Goal: Find contact information: Find contact information

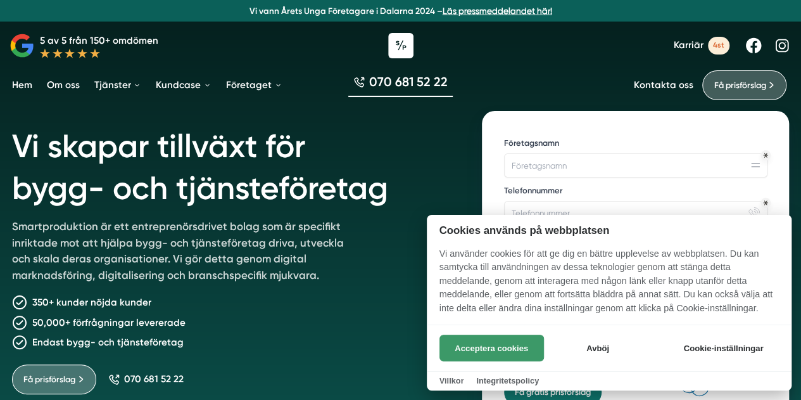
click at [483, 348] on button "Acceptera cookies" at bounding box center [492, 347] width 105 height 27
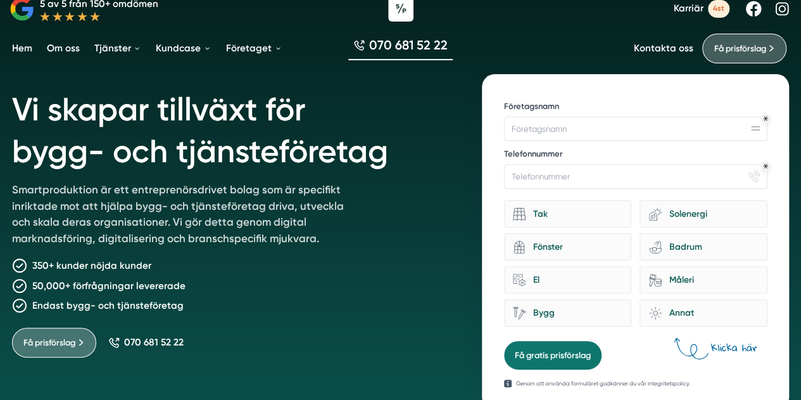
scroll to position [63, 0]
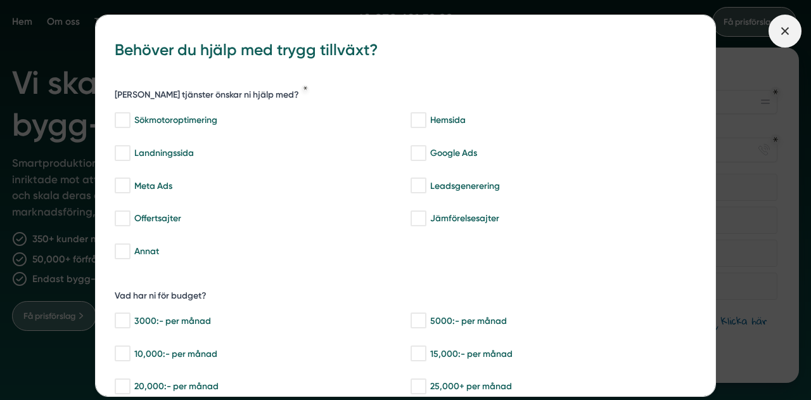
click at [777, 23] on span at bounding box center [784, 31] width 33 height 33
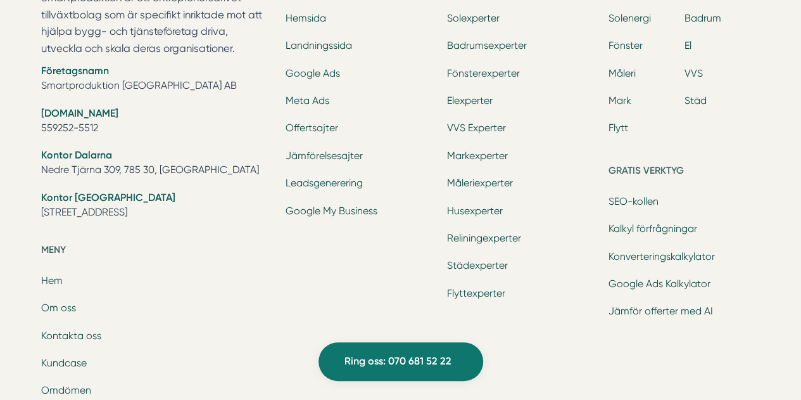
scroll to position [3991, 0]
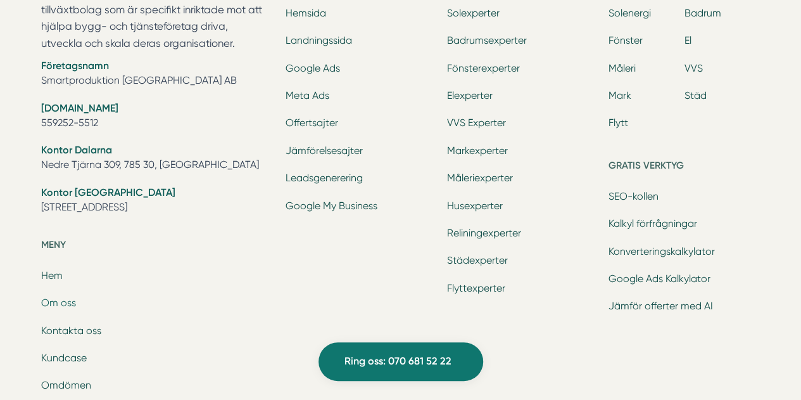
click at [65, 299] on link "Om oss" at bounding box center [58, 302] width 35 height 12
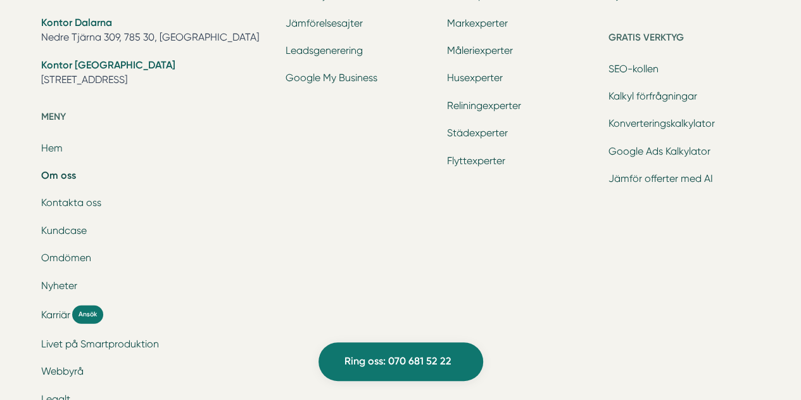
scroll to position [4118, 0]
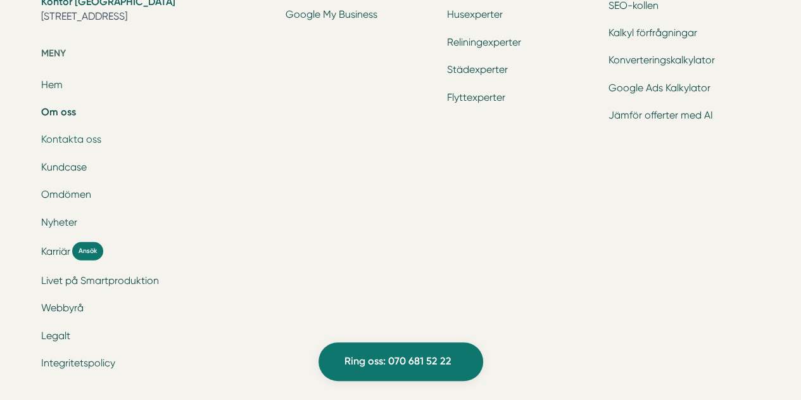
click at [68, 141] on link "Kontakta oss" at bounding box center [71, 139] width 60 height 12
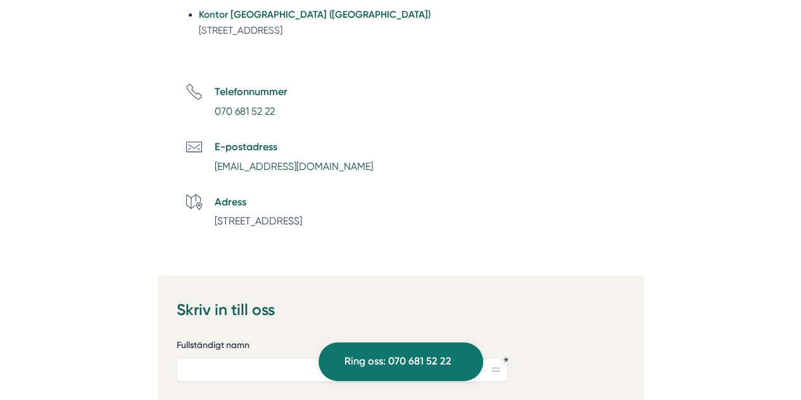
scroll to position [633, 0]
